Goal: Task Accomplishment & Management: Use online tool/utility

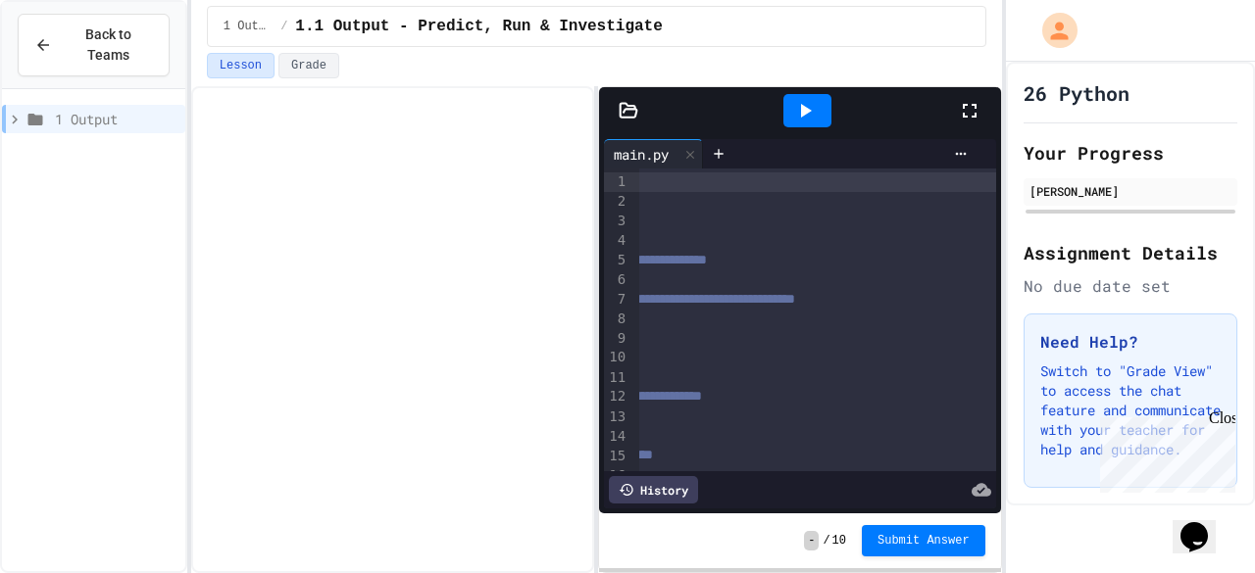
scroll to position [0, 267]
click at [795, 298] on span "**********" at bounding box center [608, 299] width 374 height 14
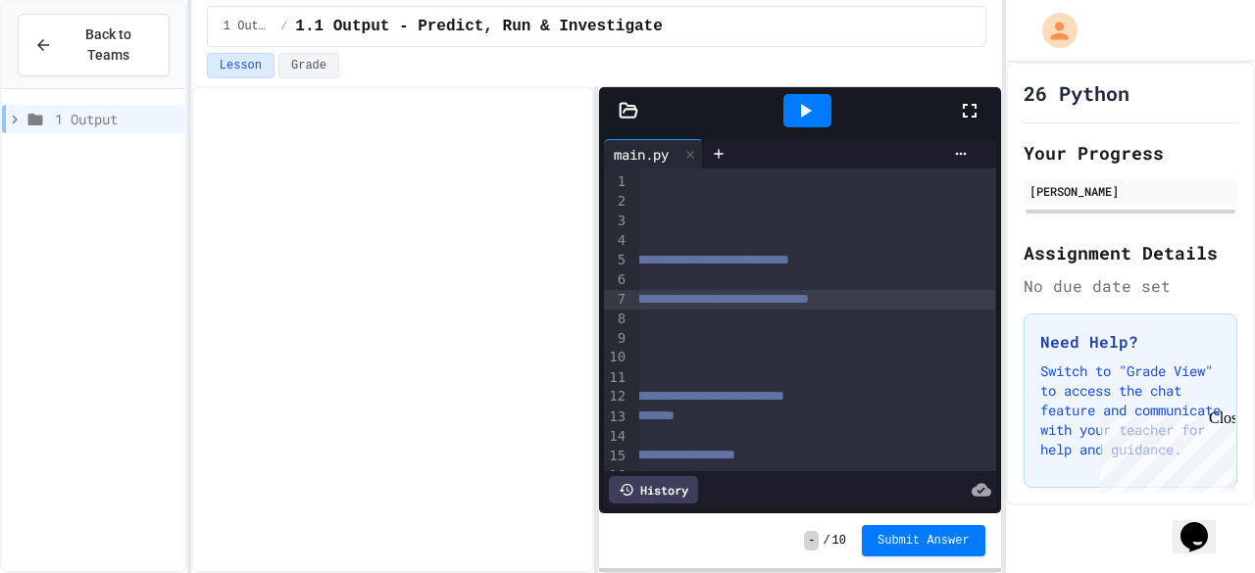
scroll to position [0, 0]
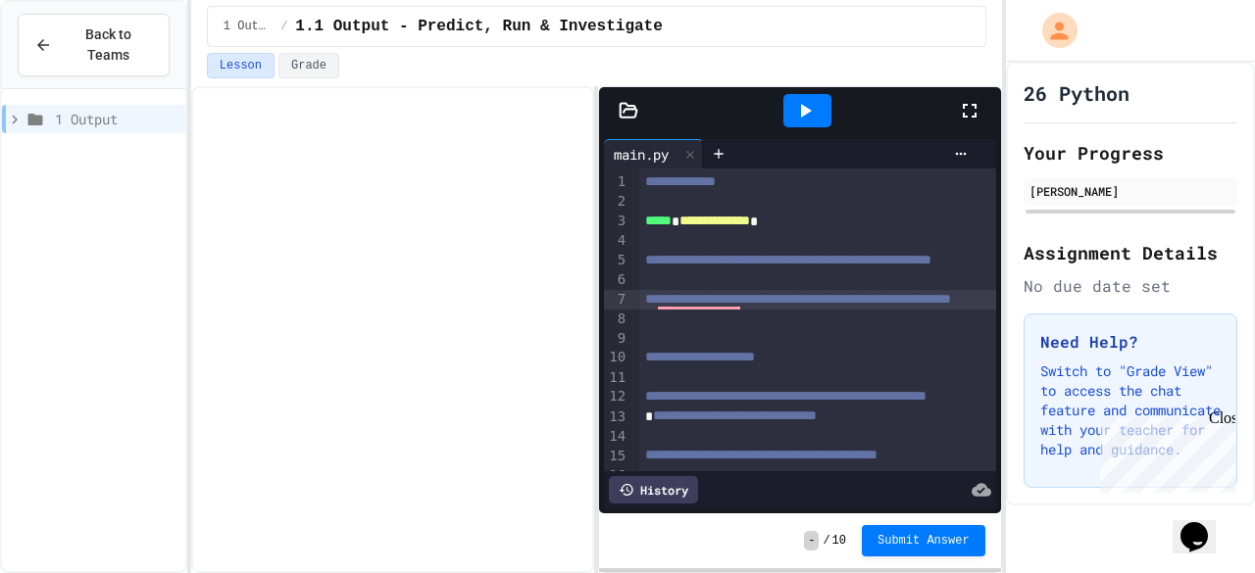
click at [810, 117] on icon at bounding box center [805, 111] width 24 height 24
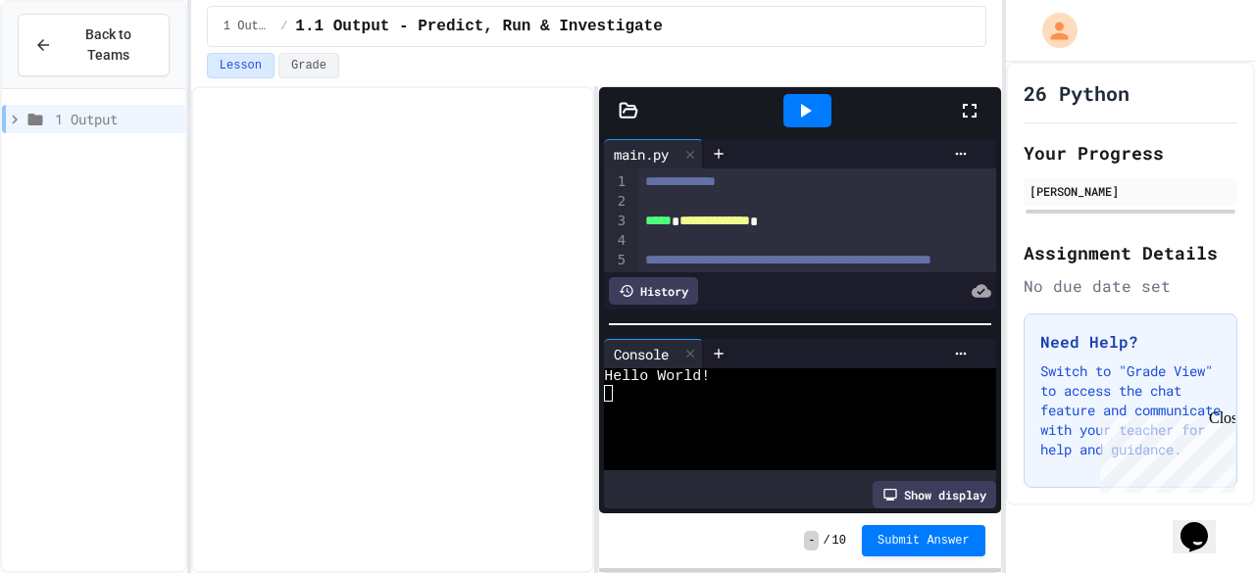
click at [810, 117] on icon at bounding box center [805, 111] width 24 height 24
click at [694, 347] on icon at bounding box center [690, 354] width 14 height 14
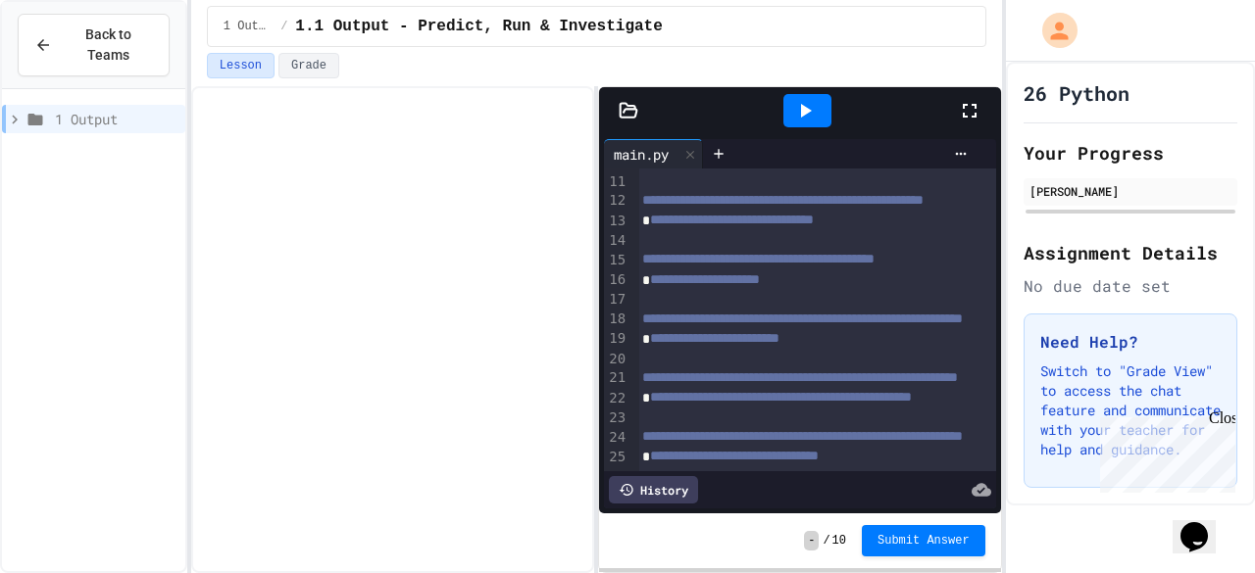
scroll to position [239, 5]
click at [640, 111] on div at bounding box center [628, 111] width 59 height 20
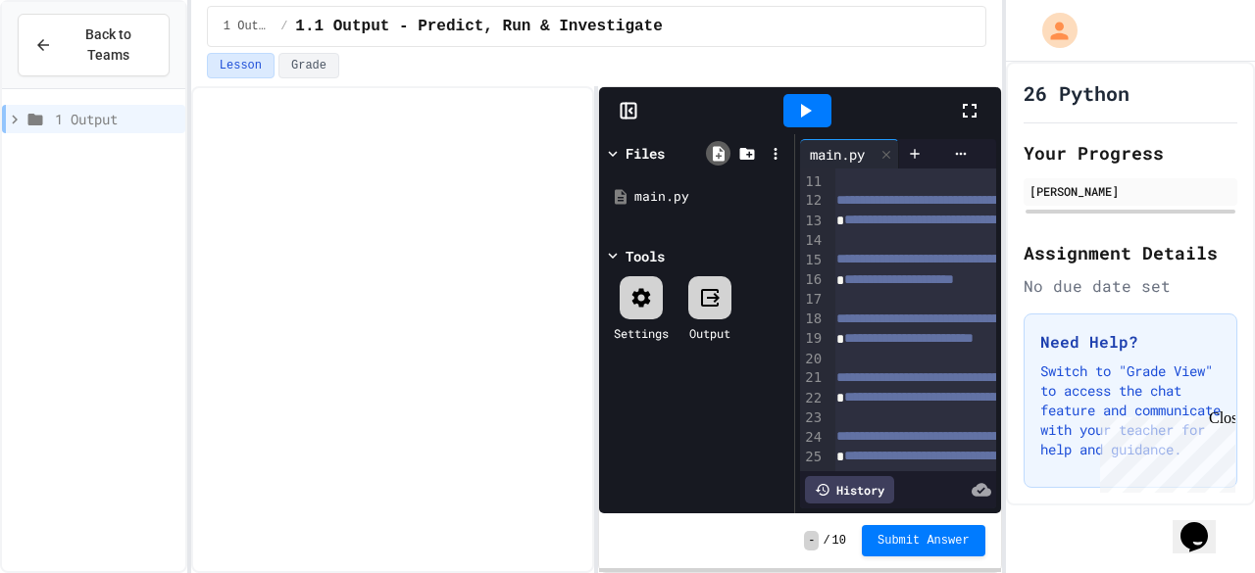
click at [723, 156] on icon at bounding box center [719, 153] width 12 height 15
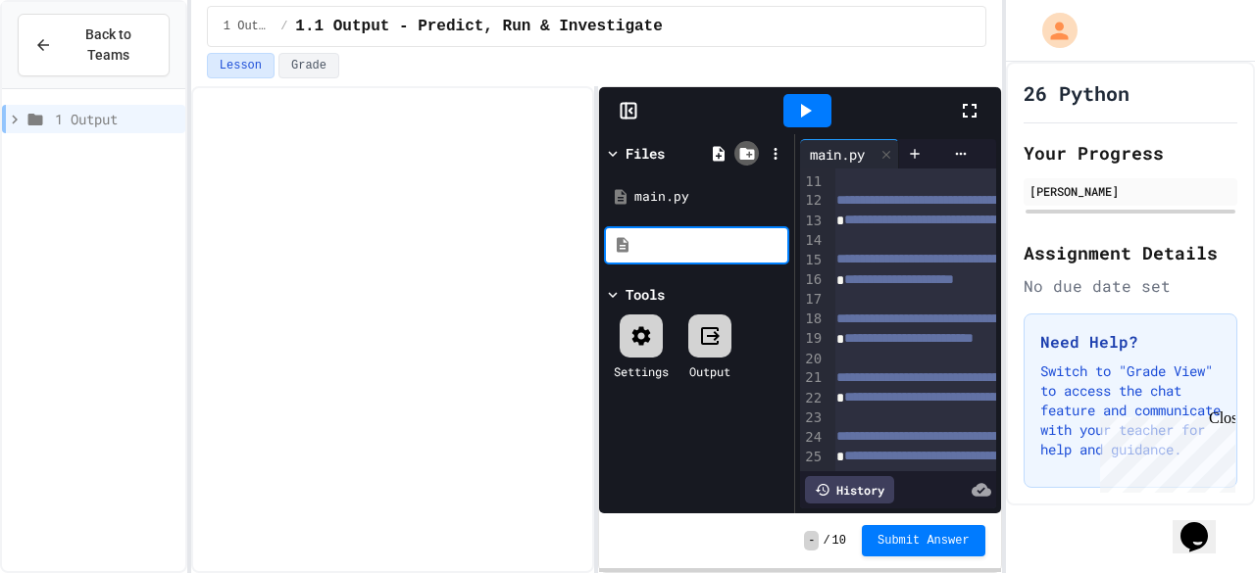
click at [753, 156] on icon at bounding box center [746, 154] width 15 height 12
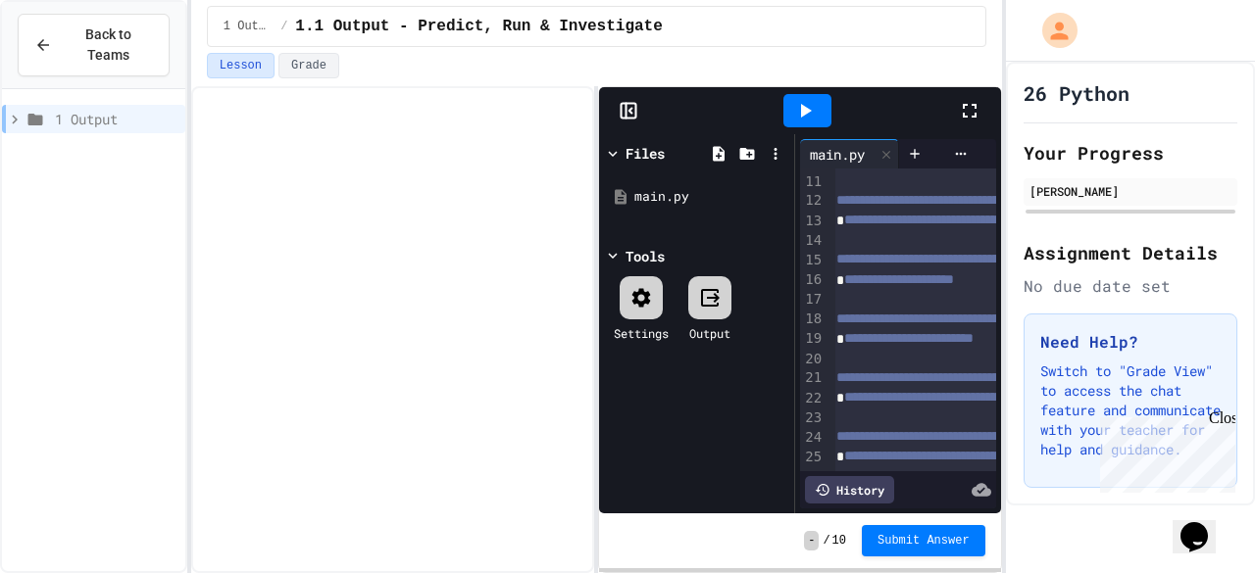
click at [788, 146] on div at bounding box center [775, 153] width 28 height 28
click at [771, 157] on icon at bounding box center [776, 154] width 18 height 18
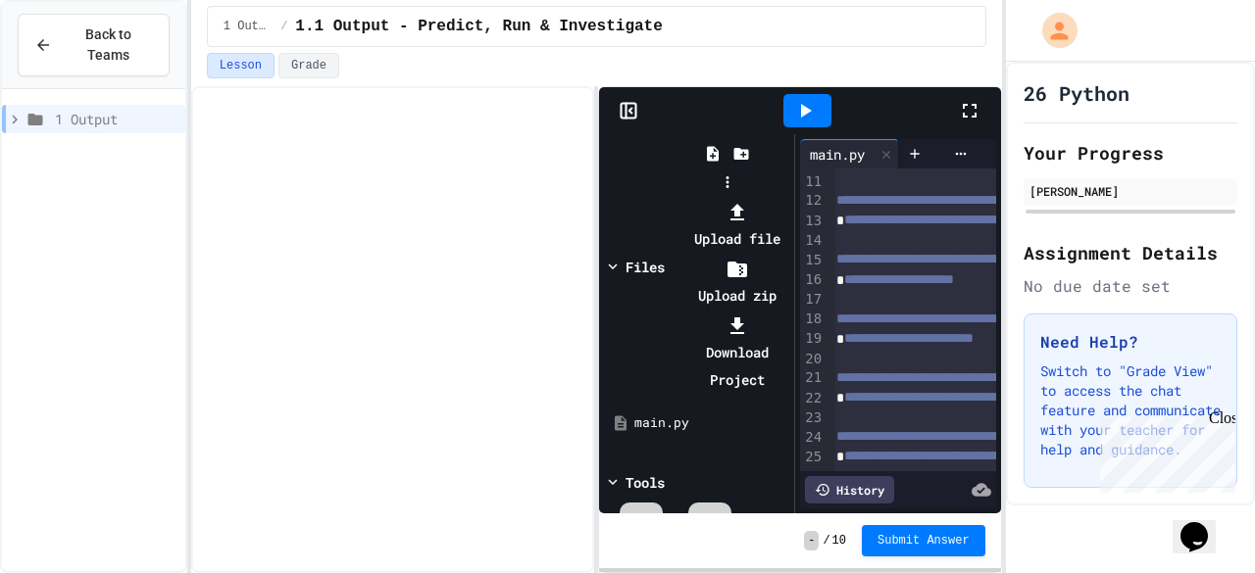
click at [789, 198] on li "Upload file" at bounding box center [736, 225] width 105 height 55
click at [789, 198] on div at bounding box center [727, 198] width 124 height 0
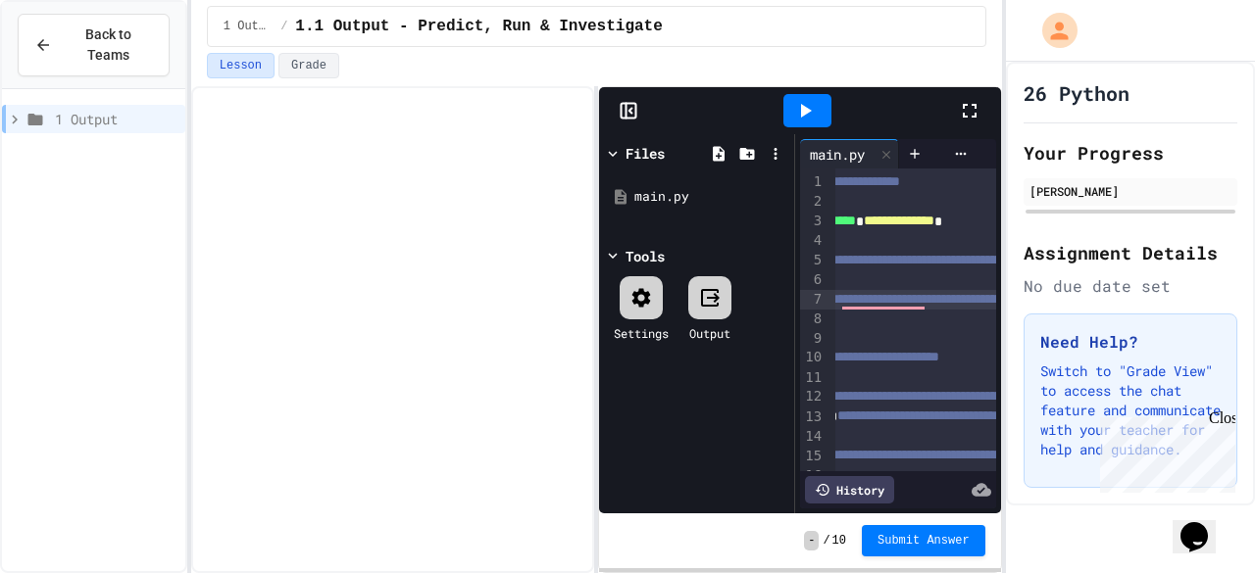
scroll to position [0, 0]
click at [926, 542] on span "Submit Answer" at bounding box center [923, 539] width 92 height 16
